Goal: Task Accomplishment & Management: Use online tool/utility

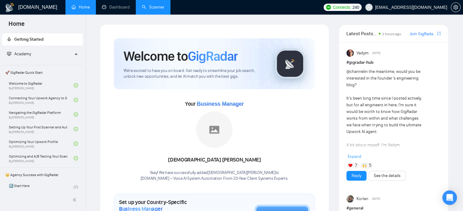
click at [156, 7] on link "Scanner" at bounding box center [153, 7] width 23 height 5
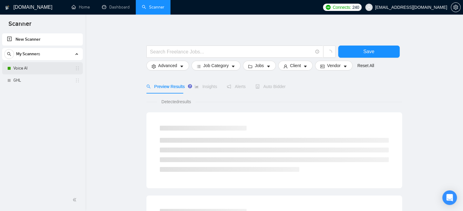
click at [31, 68] on link "Voice AI" at bounding box center [42, 68] width 58 height 12
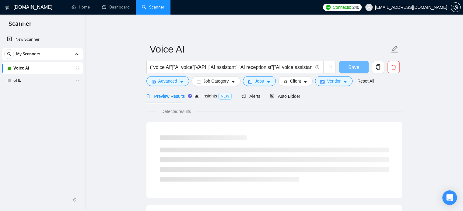
click at [239, 132] on div at bounding box center [273, 158] width 243 height 61
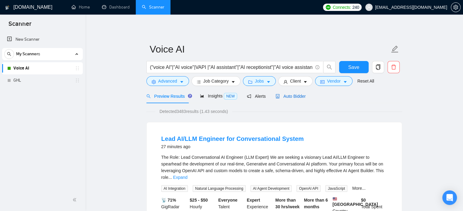
click at [292, 96] on span "Auto Bidder" at bounding box center [290, 96] width 30 height 5
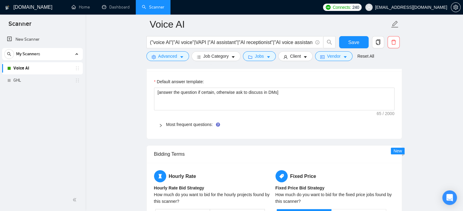
scroll to position [862, 0]
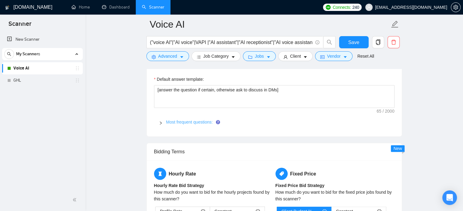
click at [182, 122] on link "Most frequent questions:" at bounding box center [189, 122] width 47 height 5
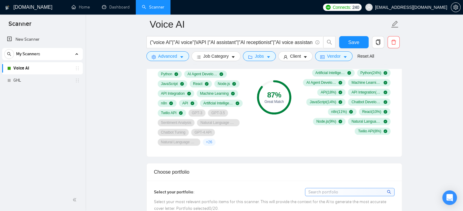
scroll to position [17, 0]
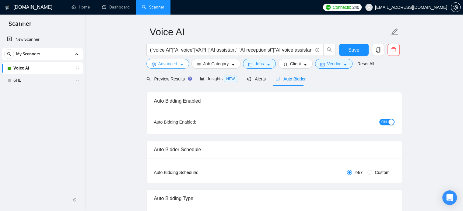
click at [179, 62] on span "caret-down" at bounding box center [181, 64] width 4 height 5
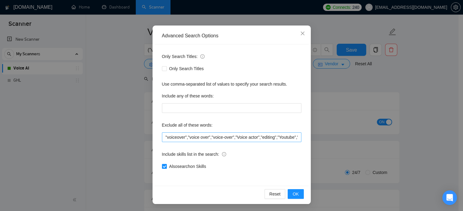
scroll to position [41, 0]
click at [271, 140] on input ""voiceover","voice over","voice-over","Voice actor","editing","Youtube","creato…" at bounding box center [231, 138] width 139 height 10
click at [282, 137] on input ""voiceover","voice over","voice-over","Voice actor","editing","Youtube","creato…" at bounding box center [231, 138] width 139 height 10
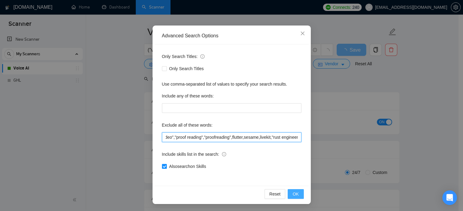
type input ""voiceover","voice over","voice-over","Voice actor","editing","Youtube","creato…"
click at [292, 195] on span "OK" at bounding box center [295, 194] width 6 height 7
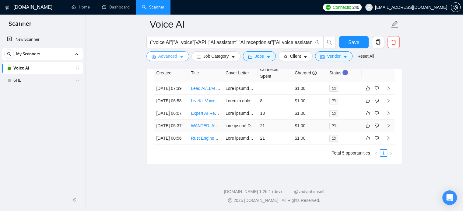
scroll to position [2111, 0]
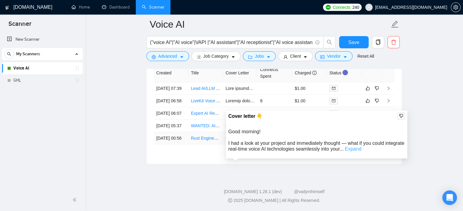
click at [361, 147] on link "Expand" at bounding box center [353, 149] width 16 height 5
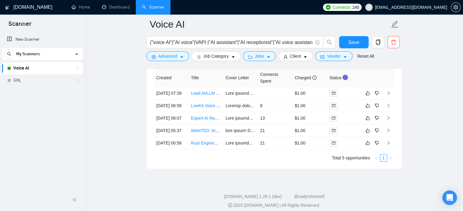
scroll to position [2099, 0]
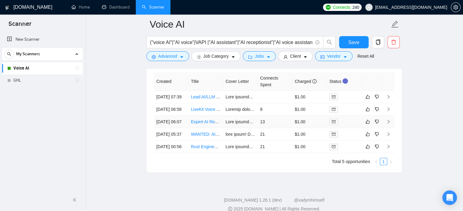
click at [197, 124] on link "Expert AI Receptionist Developer, using Twilio, eleven lab, n8n, microsoft 365." at bounding box center [264, 122] width 147 height 5
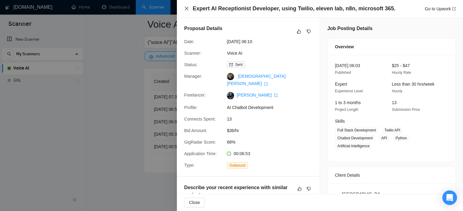
click at [186, 8] on icon "close" at bounding box center [187, 9] width 4 height 4
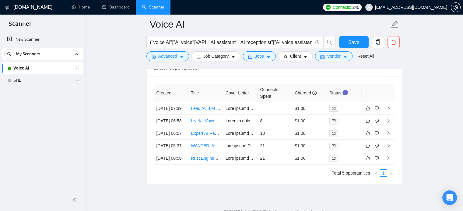
scroll to position [2088, 0]
click at [389, 108] on icon "right" at bounding box center [388, 108] width 4 height 4
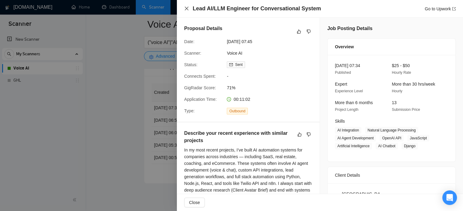
click at [185, 7] on icon "close" at bounding box center [186, 8] width 5 height 5
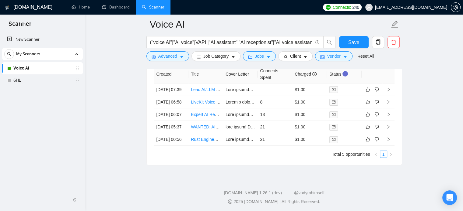
scroll to position [2106, 0]
click at [376, 105] on icon "dislike" at bounding box center [376, 102] width 4 height 5
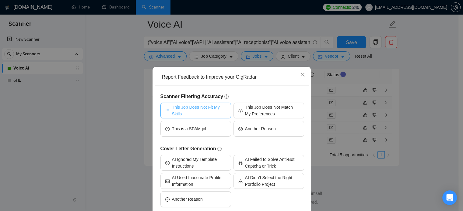
click at [182, 113] on span "This Job Does Not Fit My Skills" at bounding box center [199, 110] width 54 height 13
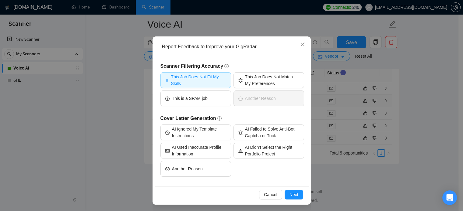
scroll to position [31, 0]
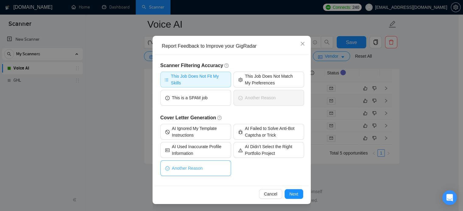
click at [178, 165] on button "Another Reason" at bounding box center [195, 169] width 71 height 16
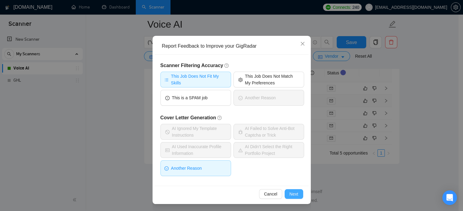
click at [295, 194] on span "Next" at bounding box center [293, 194] width 9 height 7
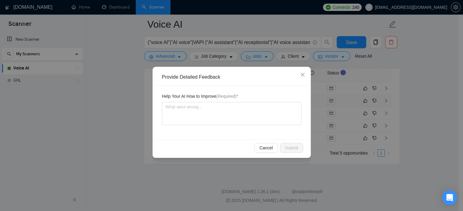
scroll to position [0, 0]
click at [197, 115] on textarea at bounding box center [231, 113] width 139 height 23
type textarea "d"
type textarea "do"
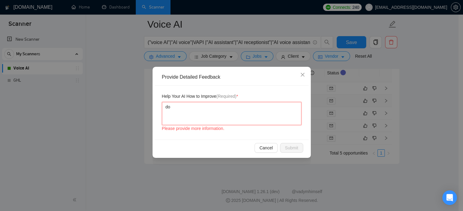
type textarea "do n"
type textarea "do no"
type textarea "do no t"
click at [302, 76] on icon "close" at bounding box center [302, 74] width 5 height 5
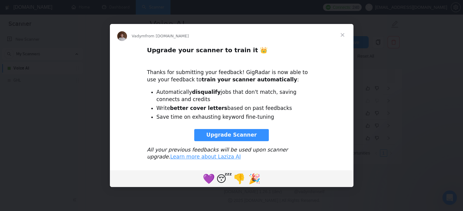
click at [229, 138] on link "Upgrade Scanner" at bounding box center [231, 135] width 75 height 12
click at [342, 33] on span "Close" at bounding box center [342, 35] width 22 height 22
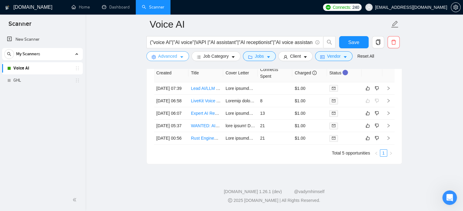
click at [171, 58] on span "Advanced" at bounding box center [167, 56] width 19 height 7
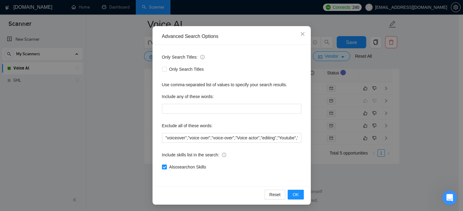
scroll to position [41, 0]
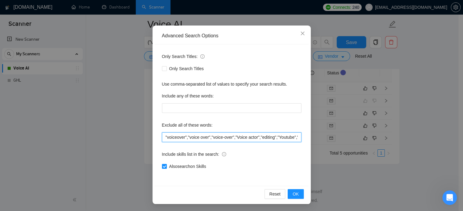
click at [210, 134] on input ""voiceover","voice over","voice-over","Voice actor","editing","Youtube","creato…" at bounding box center [231, 138] width 139 height 10
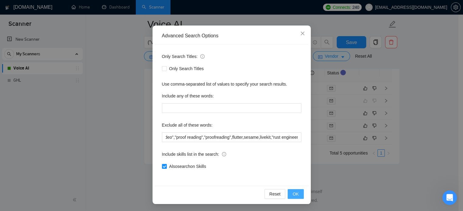
click at [296, 192] on span "OK" at bounding box center [295, 194] width 6 height 7
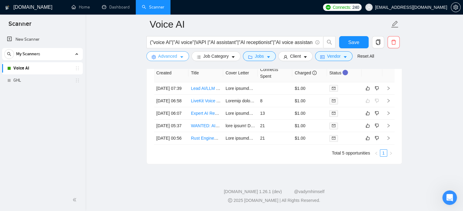
scroll to position [2110, 0]
click at [212, 128] on link "WANTED: AI Prompt Engineer for Real Estate Conversational Bot Training" at bounding box center [261, 125] width 140 height 5
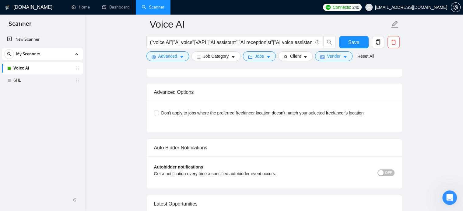
scroll to position [1946, 0]
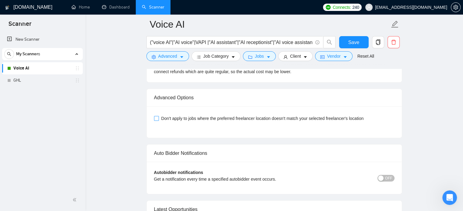
click at [154, 116] on input "Don't apply to jobs where the preferred freelancer location doesn't match your …" at bounding box center [156, 118] width 4 height 4
checkbox input "true"
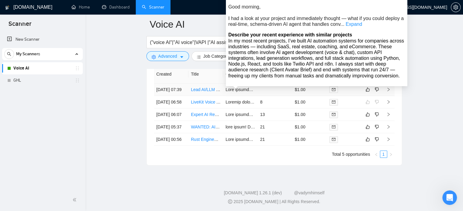
scroll to position [2136, 0]
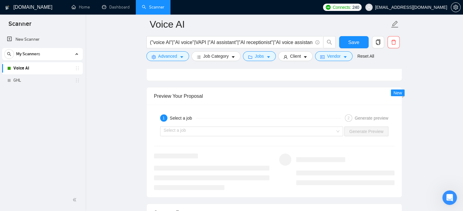
scroll to position [1711, 0]
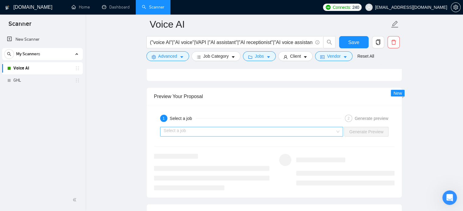
click at [235, 129] on input "search" at bounding box center [249, 131] width 171 height 9
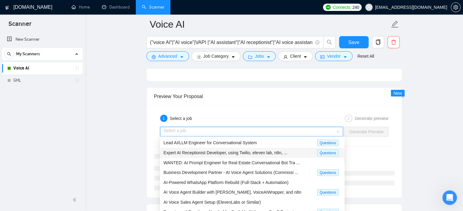
click at [253, 115] on div "1 Select a job" at bounding box center [250, 118] width 181 height 7
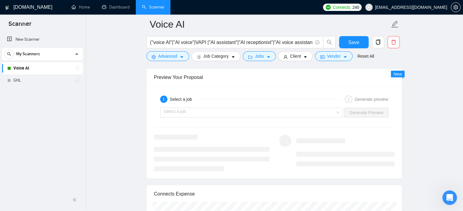
scroll to position [1728, 0]
click at [209, 116] on input "search" at bounding box center [249, 114] width 171 height 9
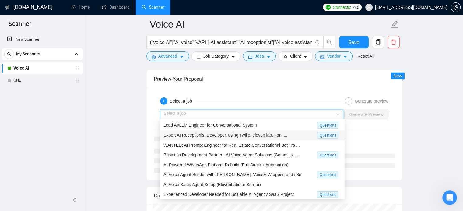
click at [210, 113] on input "search" at bounding box center [249, 114] width 171 height 9
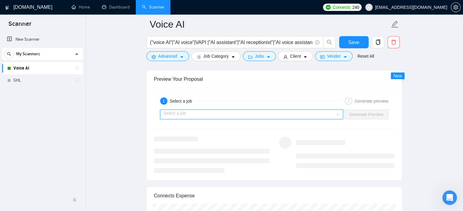
click at [210, 113] on input "search" at bounding box center [249, 114] width 171 height 9
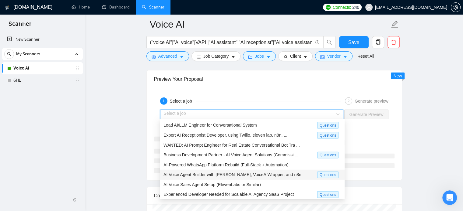
click at [220, 174] on span "AI Voice Agent Builder with Retell, VoiceAIWrapper, and n8n" at bounding box center [232, 174] width 138 height 5
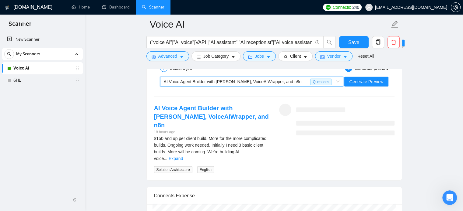
scroll to position [1762, 0]
click at [183, 156] on link "Expand" at bounding box center [175, 158] width 14 height 5
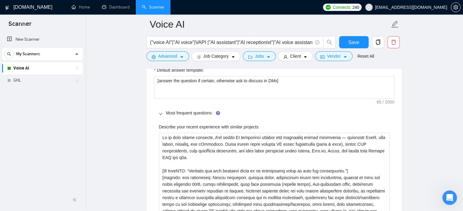
scroll to position [860, 0]
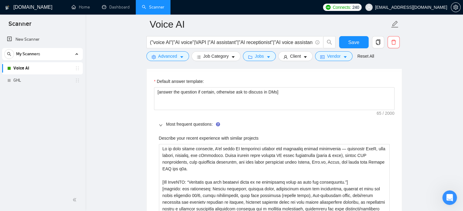
click at [161, 123] on icon "right" at bounding box center [161, 125] width 4 height 4
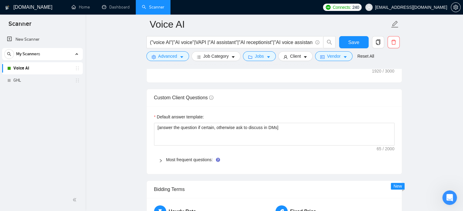
scroll to position [821, 0]
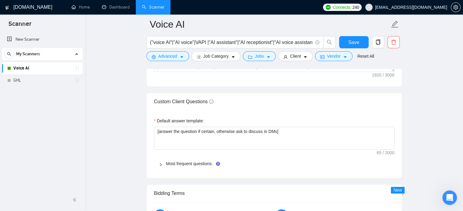
click at [195, 101] on span "Custom Client Questions" at bounding box center [183, 101] width 59 height 5
copy span "Custom Client Questions"
click at [445, 195] on icon "Open Intercom Messenger" at bounding box center [448, 197] width 10 height 10
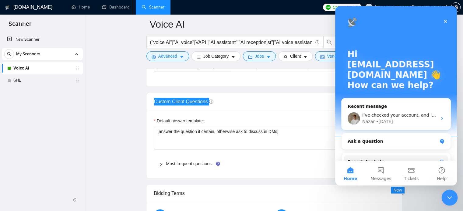
scroll to position [0, 0]
click at [380, 119] on div "• 1d ago" at bounding box center [384, 122] width 17 height 6
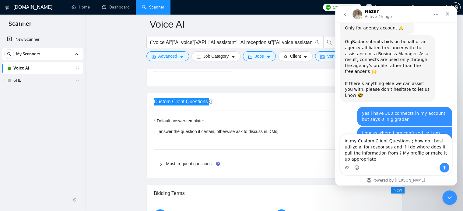
scroll to position [1436, 0]
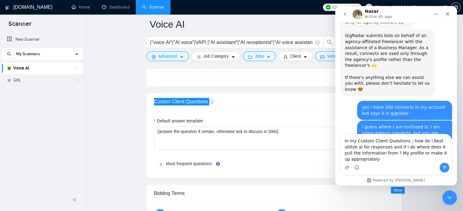
type textarea "in my Custom Client Questions ; how do i best utilize ai for responses and if i…"
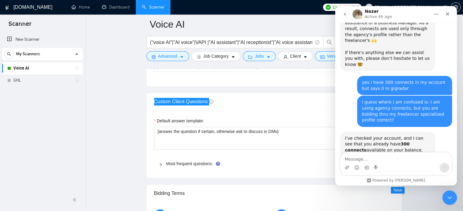
scroll to position [1463, 0]
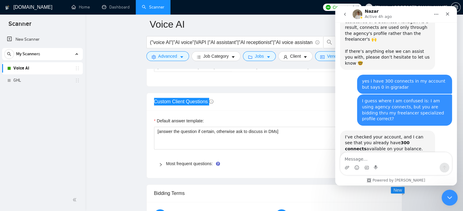
click at [446, 196] on icon "Close Intercom Messenger" at bounding box center [448, 196] width 7 height 7
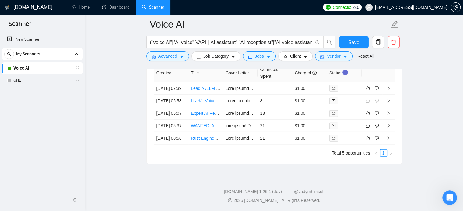
scroll to position [1647, 0]
click at [203, 111] on link "Expert AI Receptionist Developer, using Twilio, eleven lab, n8n, microsoft 365." at bounding box center [264, 113] width 147 height 5
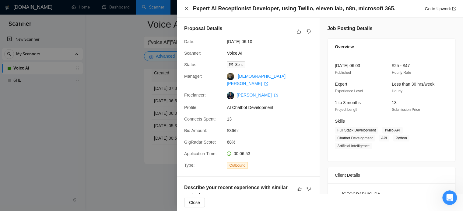
click at [186, 8] on icon "close" at bounding box center [186, 8] width 5 height 5
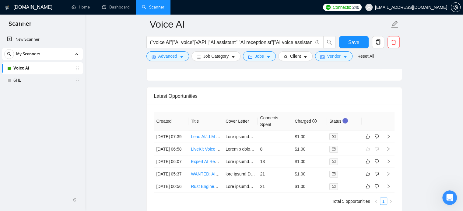
scroll to position [1600, 0]
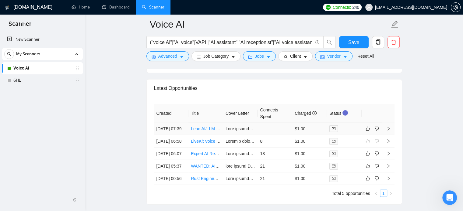
click at [207, 126] on link "Lead AI/LLM Engineer for Conversational System" at bounding box center [237, 128] width 93 height 5
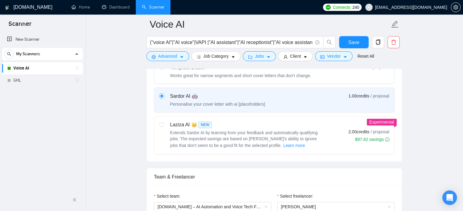
scroll to position [206, 0]
click at [161, 124] on input "radio" at bounding box center [161, 124] width 4 height 4
radio input "true"
radio input "false"
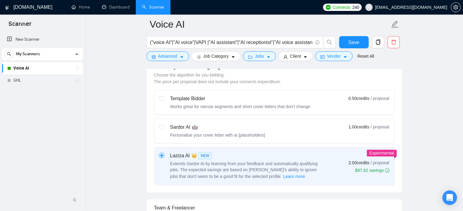
scroll to position [175, 0]
click at [161, 126] on input "radio" at bounding box center [161, 126] width 4 height 4
radio input "true"
radio input "false"
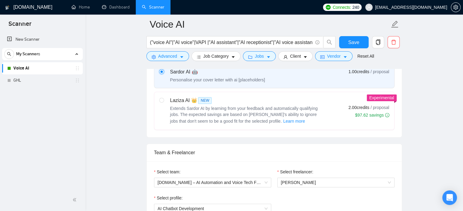
scroll to position [231, 0]
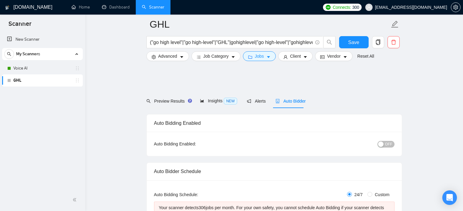
scroll to position [416, 0]
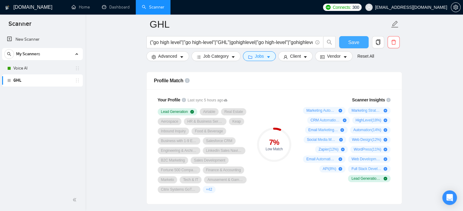
click at [352, 41] on span "Save" at bounding box center [353, 43] width 11 height 8
click at [25, 67] on link "Voice AI" at bounding box center [42, 68] width 58 height 12
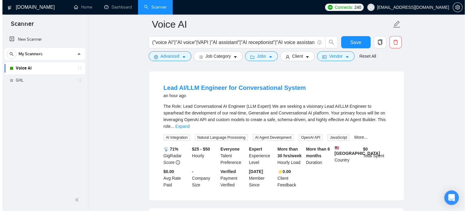
scroll to position [55, 0]
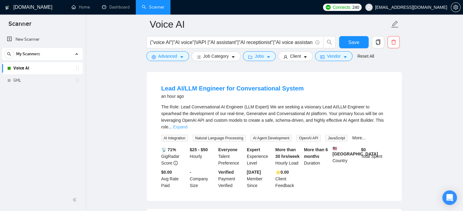
click at [187, 125] on link "Expand" at bounding box center [180, 127] width 14 height 5
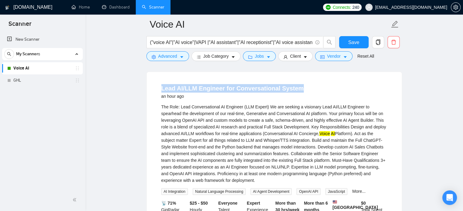
drag, startPoint x: 298, startPoint y: 88, endPoint x: 160, endPoint y: 85, distance: 138.4
click at [160, 85] on li "Lead AI/LLM Engineer for Conversational System an hour ago The Role: Lead Conve…" at bounding box center [274, 163] width 240 height 168
copy link "Lead AI/LLM Engineer for Conversational System"
click at [175, 56] on span "Advanced" at bounding box center [167, 56] width 19 height 7
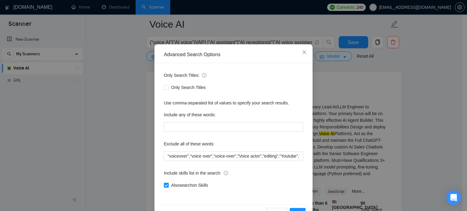
scroll to position [41, 0]
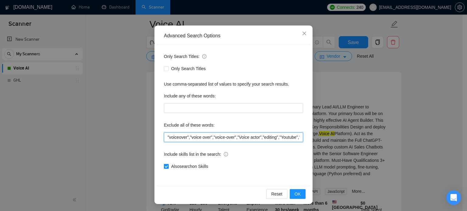
click at [236, 133] on input ""voiceover","voice over","voice-over","Voice actor","editing","Youtube","creato…" at bounding box center [233, 138] width 139 height 10
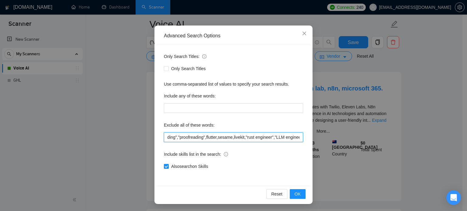
scroll to position [0, 392]
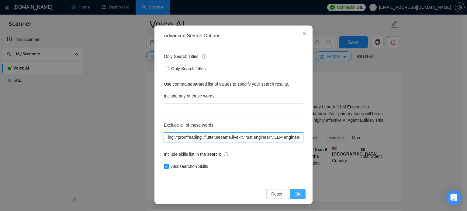
type input ""voiceover","voice over","voice-over","Voice actor","editing","Youtube","creato…"
click at [295, 192] on span "OK" at bounding box center [298, 194] width 6 height 7
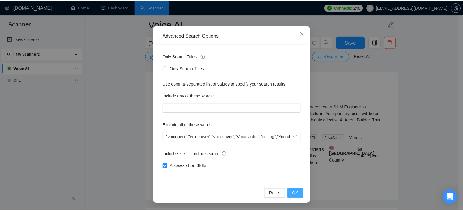
scroll to position [11, 0]
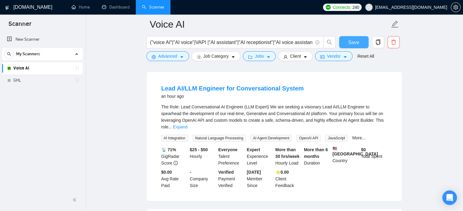
click at [351, 41] on span "Save" at bounding box center [353, 43] width 11 height 8
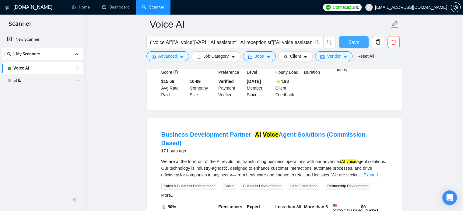
scroll to position [420, 0]
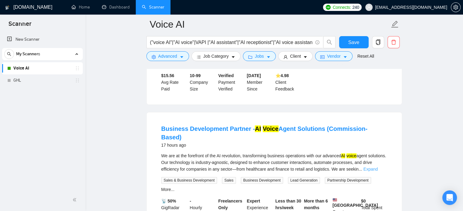
click at [377, 167] on link "Expand" at bounding box center [370, 169] width 14 height 5
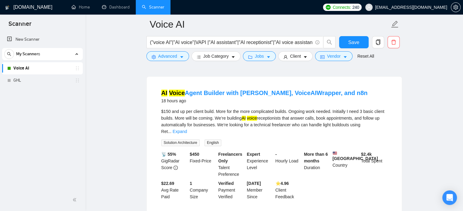
scroll to position [888, 0]
click at [187, 129] on link "Expand" at bounding box center [179, 131] width 14 height 5
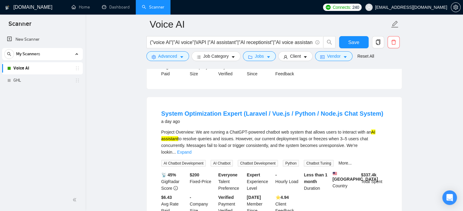
scroll to position [1292, 0]
click at [191, 150] on link "Expand" at bounding box center [184, 152] width 14 height 5
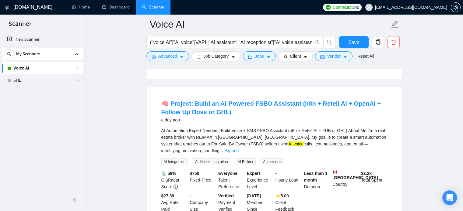
scroll to position [1520, 0]
click at [238, 148] on link "Expand" at bounding box center [231, 150] width 14 height 5
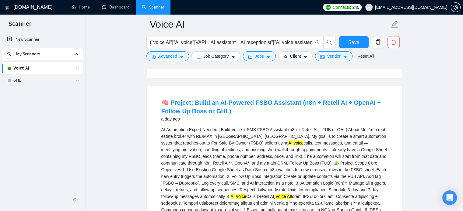
scroll to position [1520, 0]
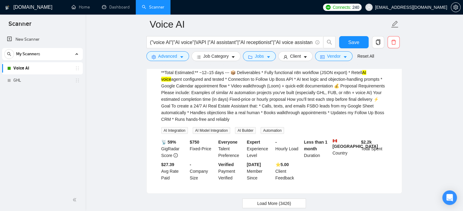
scroll to position [1759, 0]
click at [265, 199] on span "Load More (3426)" at bounding box center [274, 202] width 34 height 7
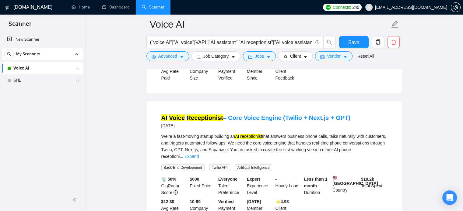
scroll to position [1859, 0]
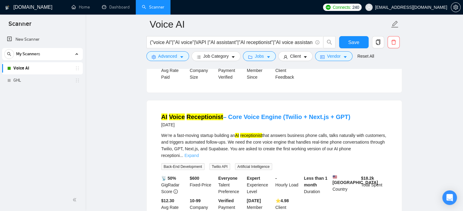
click at [199, 153] on link "Expand" at bounding box center [191, 155] width 14 height 5
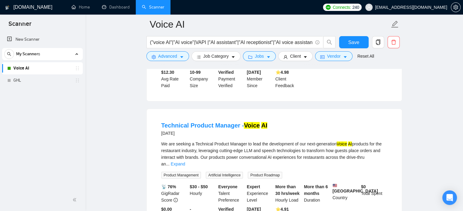
scroll to position [2077, 0]
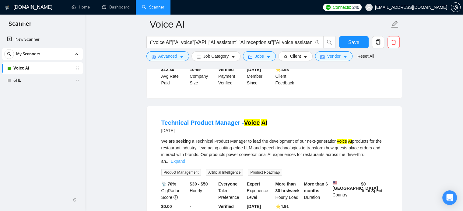
click at [185, 159] on link "Expand" at bounding box center [178, 161] width 14 height 5
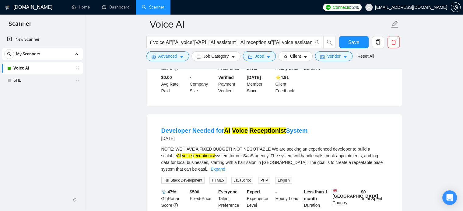
scroll to position [2638, 0]
click at [225, 167] on link "Expand" at bounding box center [217, 169] width 14 height 5
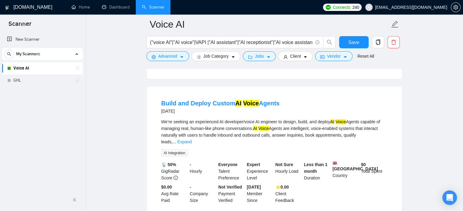
scroll to position [3490, 0]
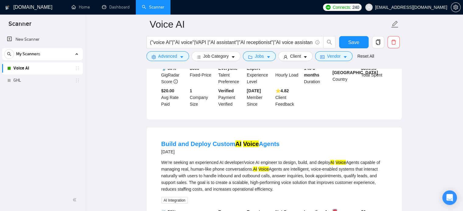
scroll to position [3448, 0]
click at [232, 140] on link "Build and Deploy Custom AI Voice Agents" at bounding box center [220, 143] width 118 height 7
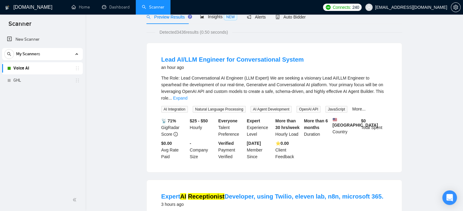
scroll to position [0, 0]
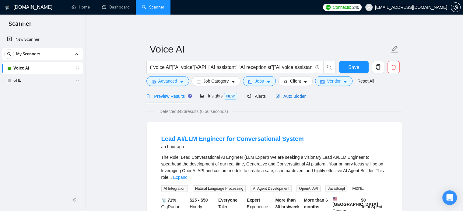
click at [296, 95] on span "Auto Bidder" at bounding box center [290, 96] width 30 height 5
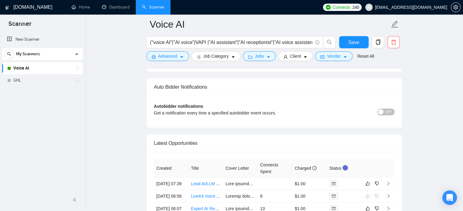
scroll to position [1435, 0]
click at [380, 109] on div "button" at bounding box center [380, 111] width 5 height 5
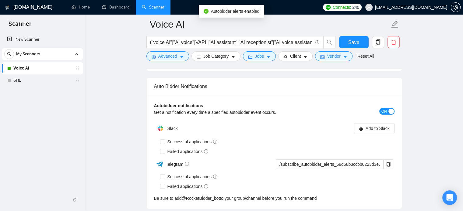
click at [387, 109] on button "ON" at bounding box center [386, 111] width 15 height 7
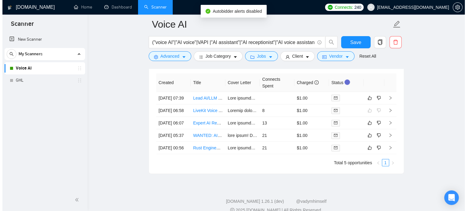
scroll to position [1520, 0]
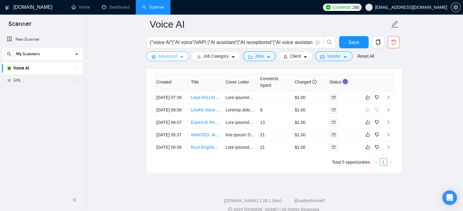
click at [176, 52] on button "Advanced" at bounding box center [167, 56] width 43 height 10
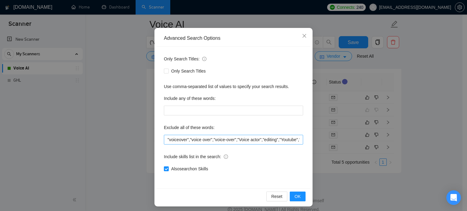
scroll to position [41, 0]
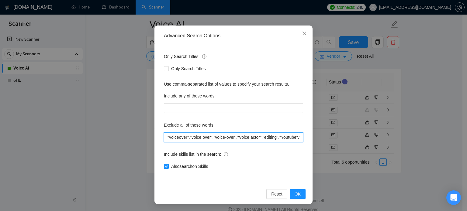
click at [242, 135] on input ""voiceover","voice over","voice-over","Voice actor","editing","Youtube","creato…" at bounding box center [233, 138] width 139 height 10
click at [303, 34] on icon "close" at bounding box center [305, 34] width 4 height 4
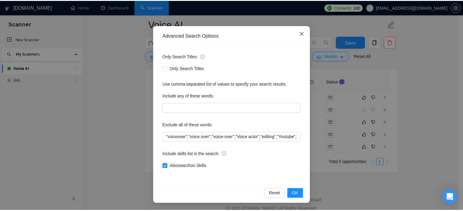
scroll to position [11, 0]
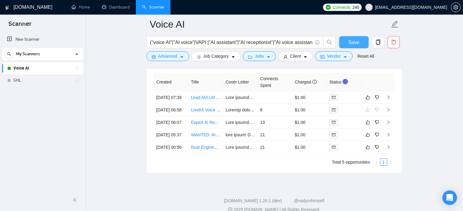
click at [345, 42] on button "Save" at bounding box center [353, 42] width 29 height 12
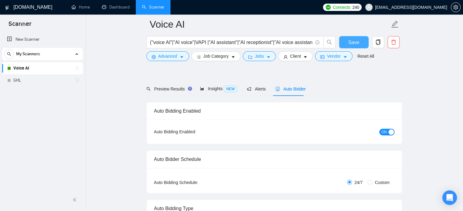
scroll to position [114, 0]
